Goal: Check status: Check status

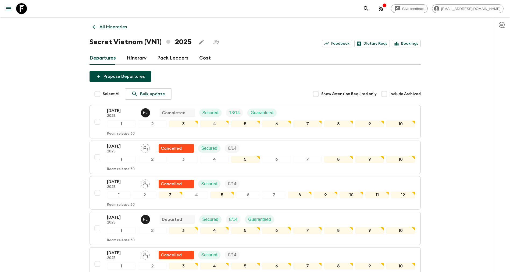
click at [107, 24] on p "All itineraries" at bounding box center [113, 27] width 27 height 6
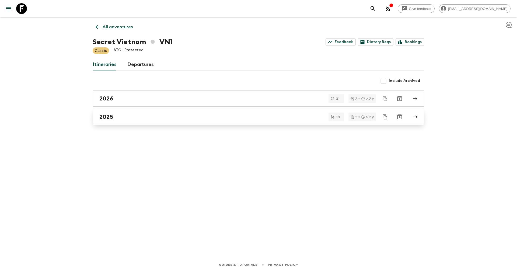
click at [129, 111] on link "2025" at bounding box center [258, 117] width 331 height 16
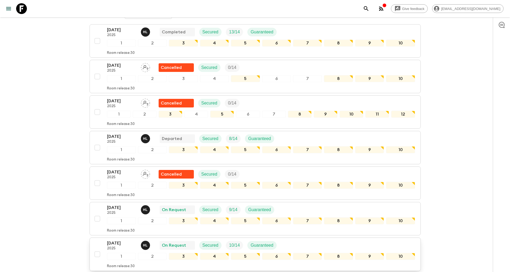
scroll to position [121, 0]
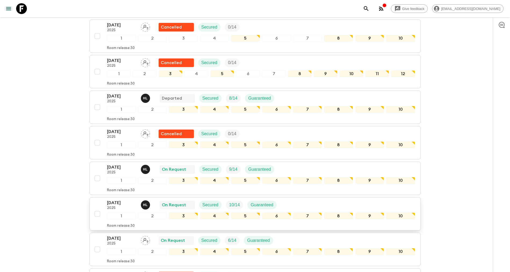
click at [116, 200] on p "[DATE]" at bounding box center [122, 202] width 30 height 6
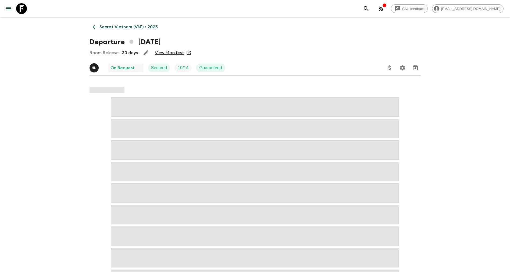
click at [173, 51] on link "View Manifest" at bounding box center [169, 52] width 29 height 5
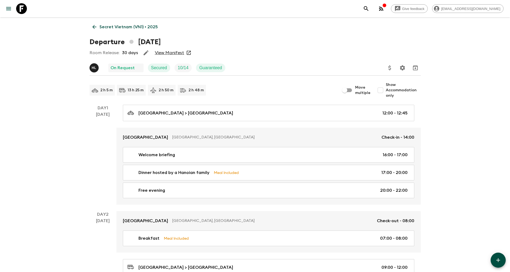
click at [123, 24] on p "Secret Vietnam (VN1) • 2025" at bounding box center [129, 27] width 58 height 6
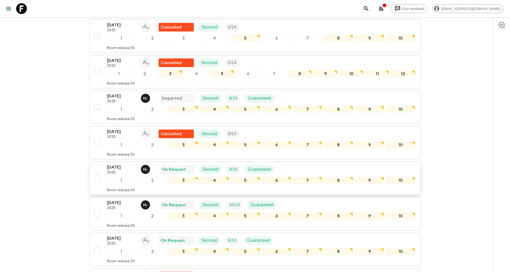
scroll to position [242, 0]
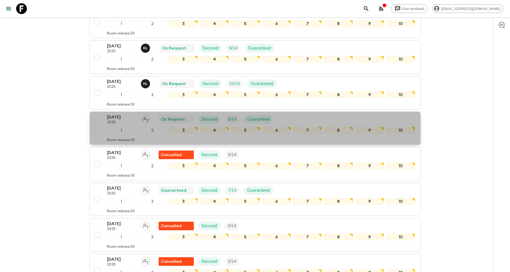
click at [115, 120] on p "[DATE]" at bounding box center [122, 117] width 30 height 6
